Goal: Check status

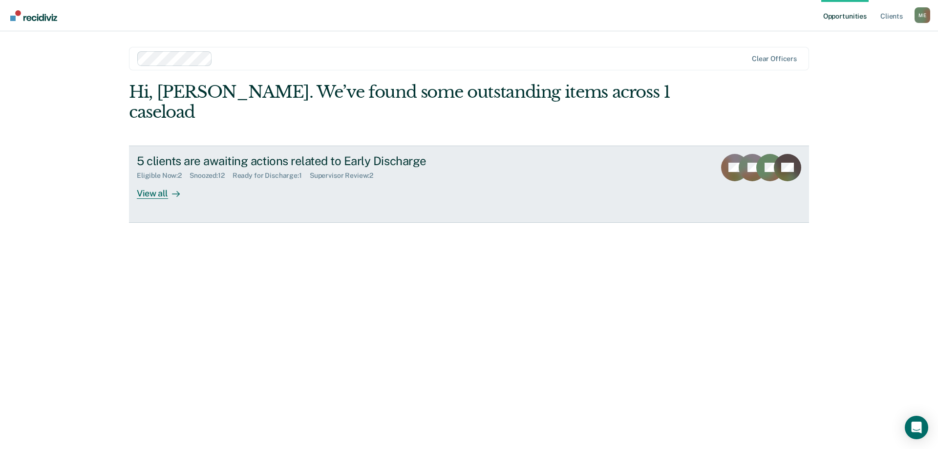
click at [146, 180] on div "View all" at bounding box center [164, 189] width 55 height 19
